Goal: Check status: Check status

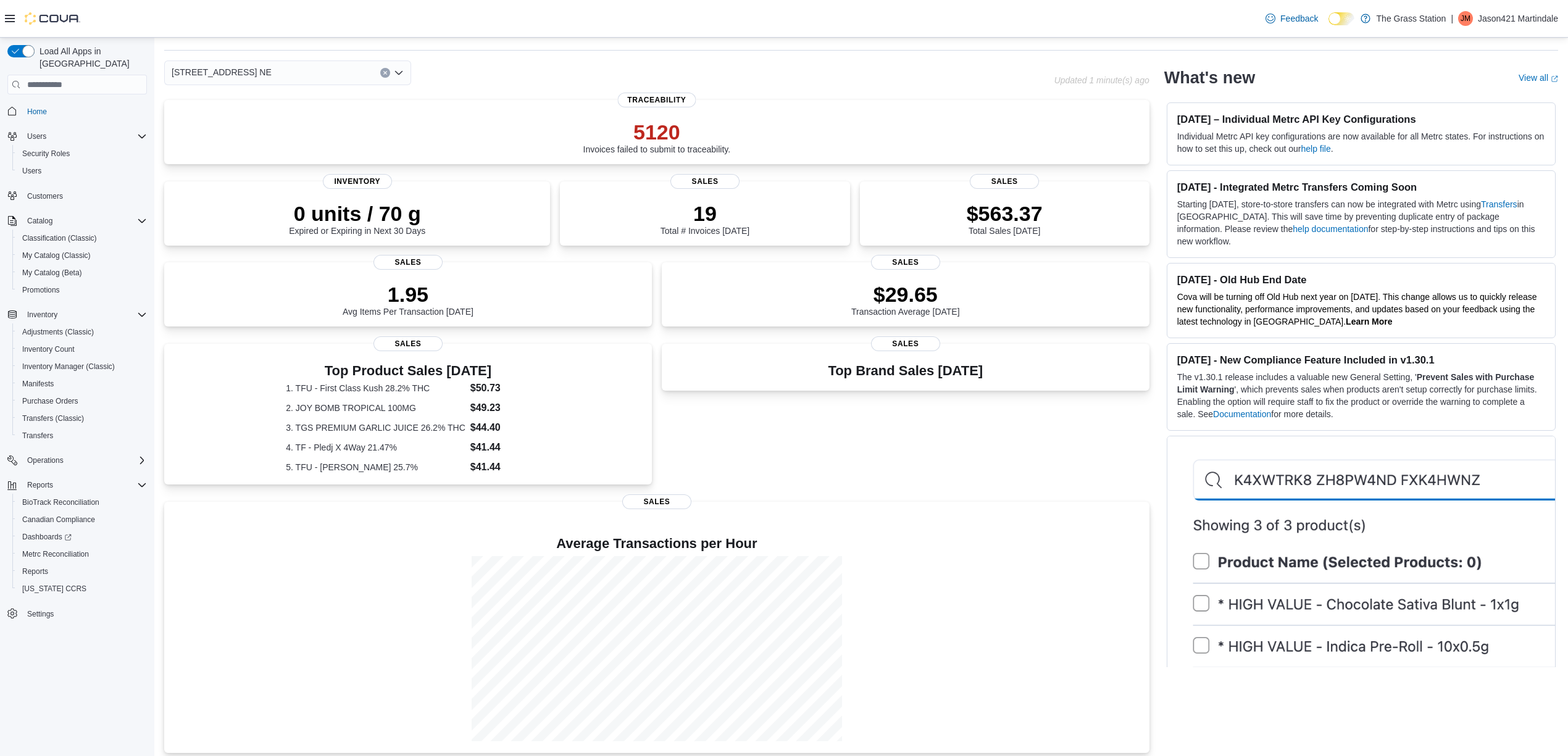
scroll to position [55, 0]
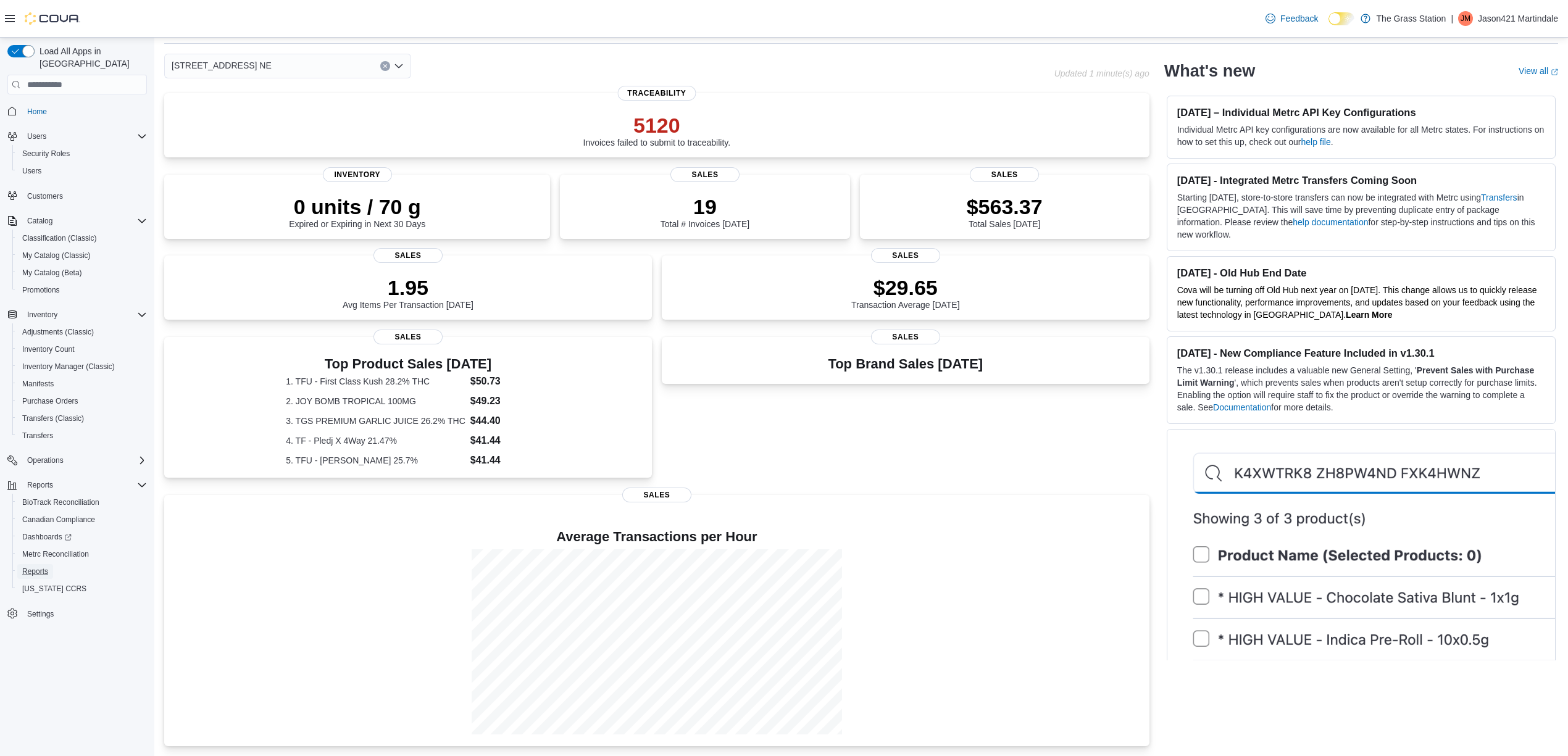
click at [31, 567] on span "Reports" at bounding box center [36, 572] width 26 height 10
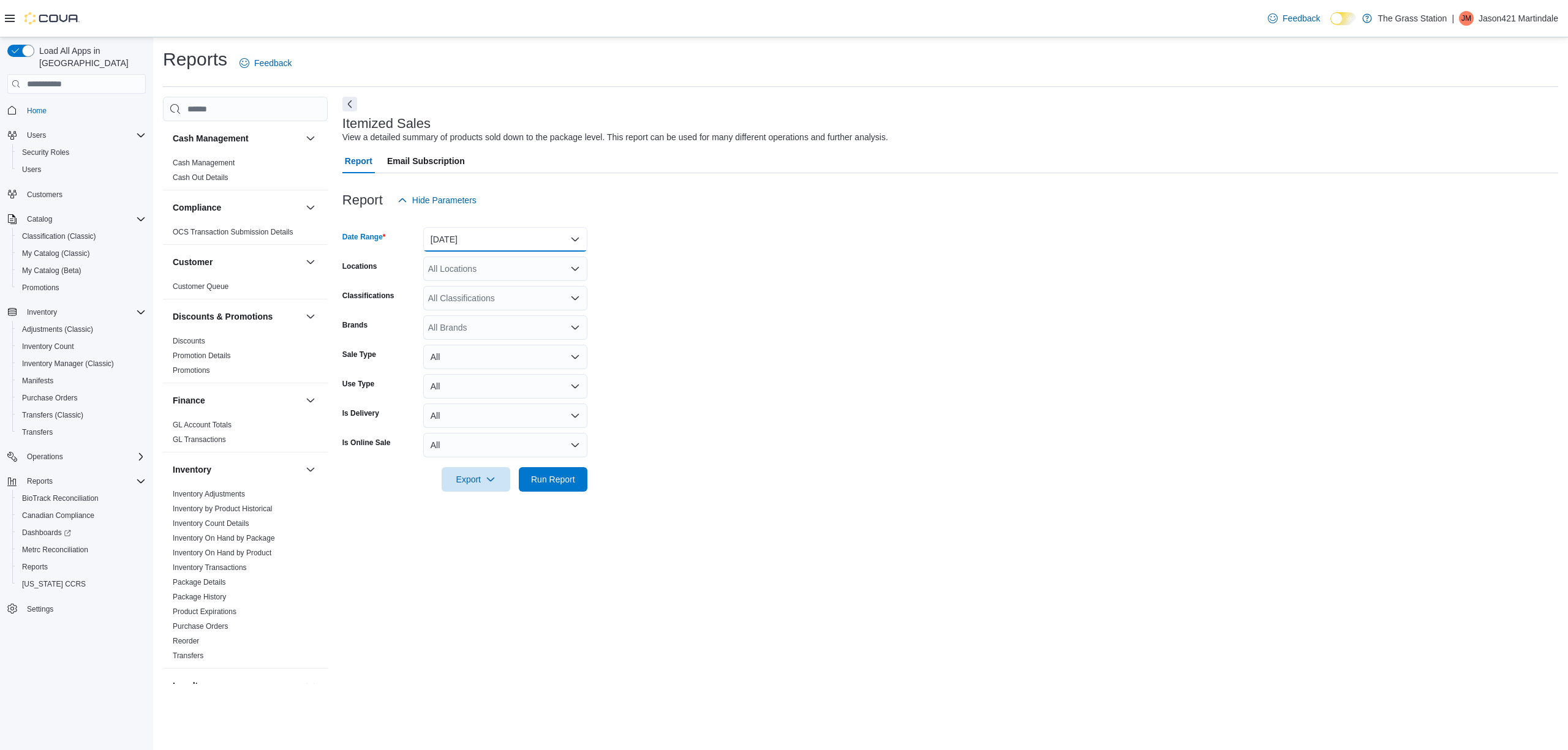
click at [497, 234] on button "Yesterday" at bounding box center [506, 240] width 164 height 24
click at [471, 285] on span "Today" at bounding box center [513, 288] width 140 height 15
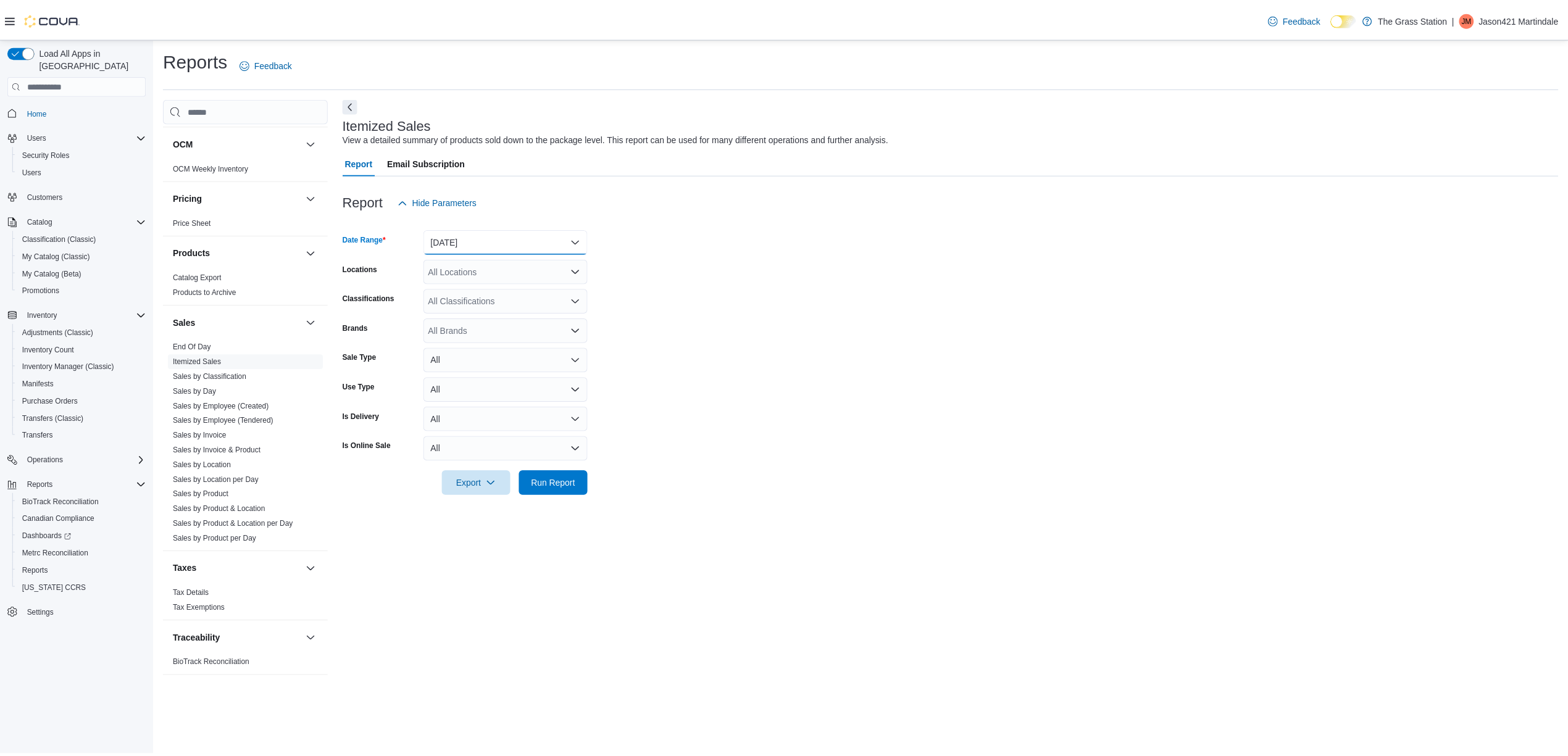
scroll to position [621, 0]
click at [213, 477] on link "Sales by Location per Day" at bounding box center [217, 480] width 87 height 8
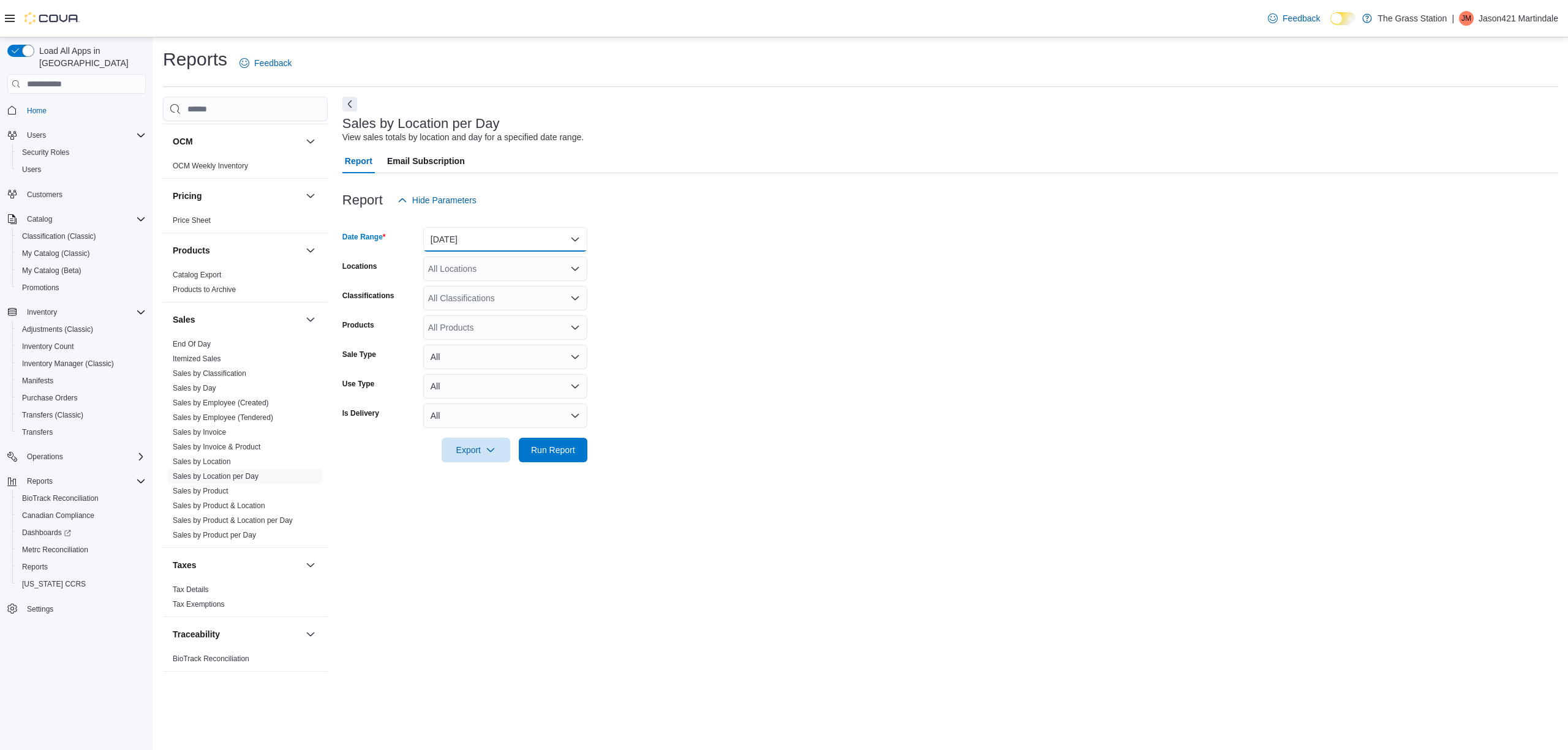
click at [498, 239] on button "Yesterday" at bounding box center [506, 240] width 164 height 24
click at [479, 283] on span "Today" at bounding box center [513, 288] width 140 height 15
click at [541, 441] on span "Run Report" at bounding box center [553, 450] width 54 height 24
